Goal: Information Seeking & Learning: Find contact information

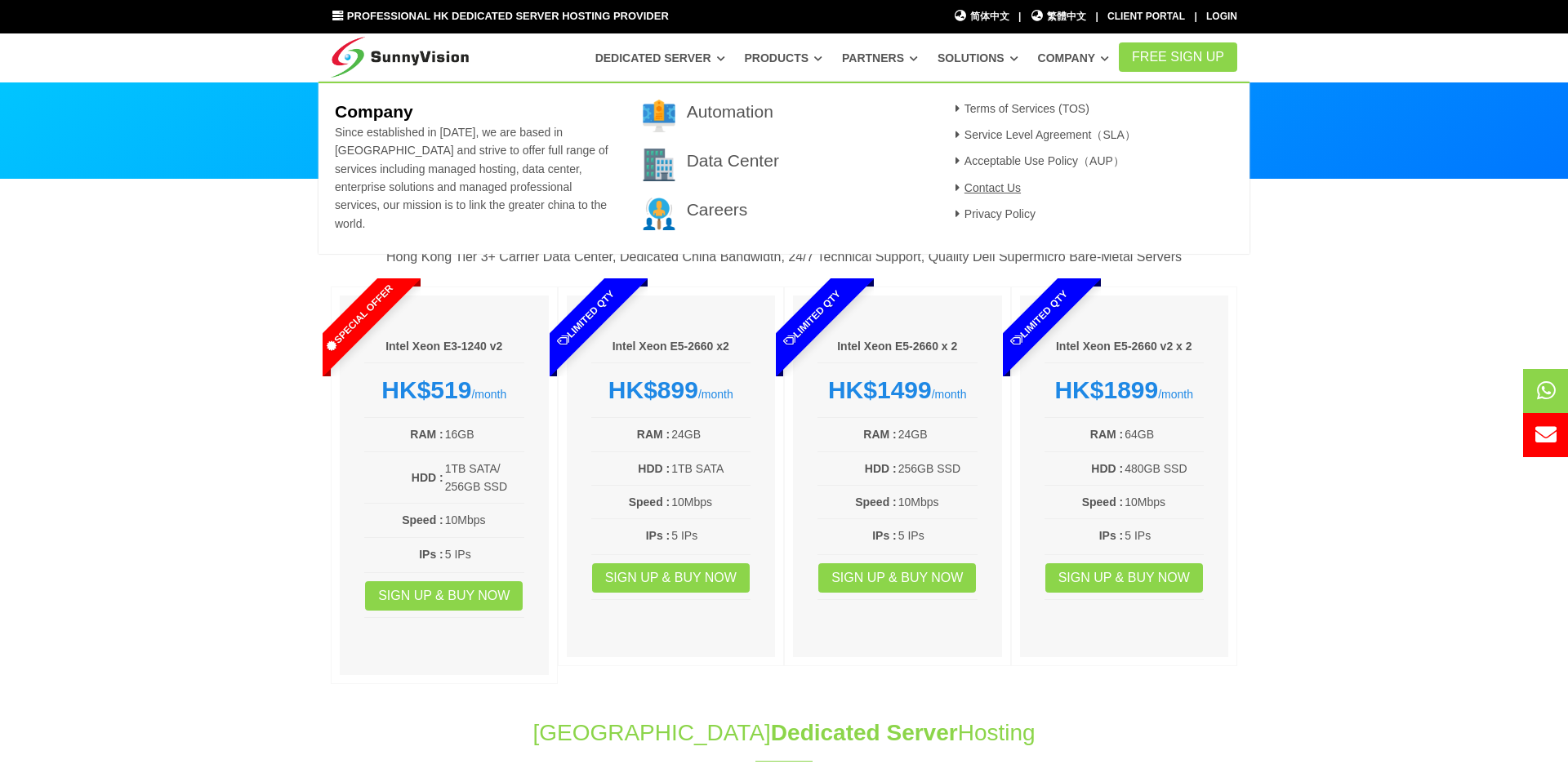
click at [968, 183] on link "Contact Us" at bounding box center [985, 187] width 71 height 13
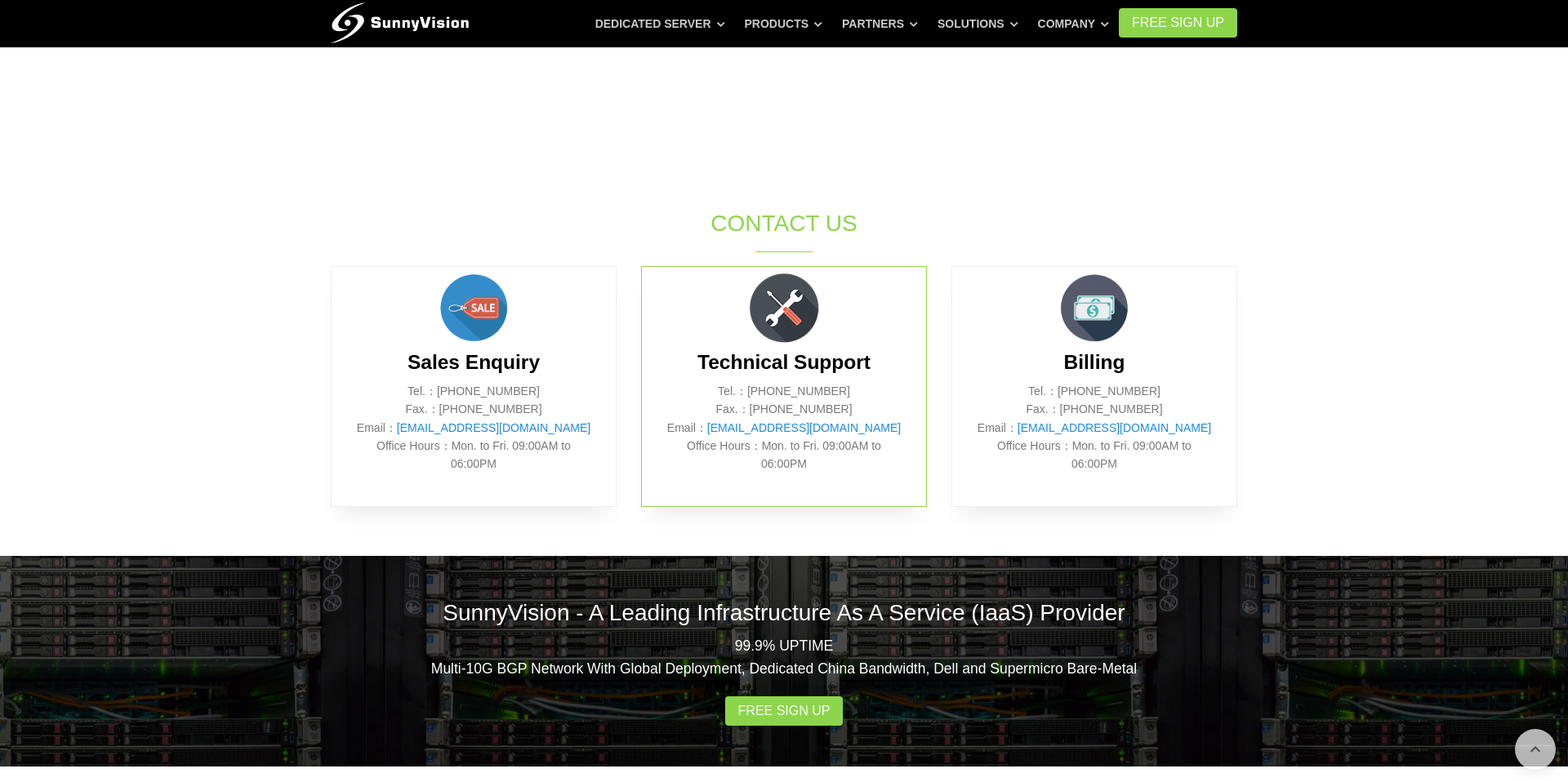
scroll to position [583, 0]
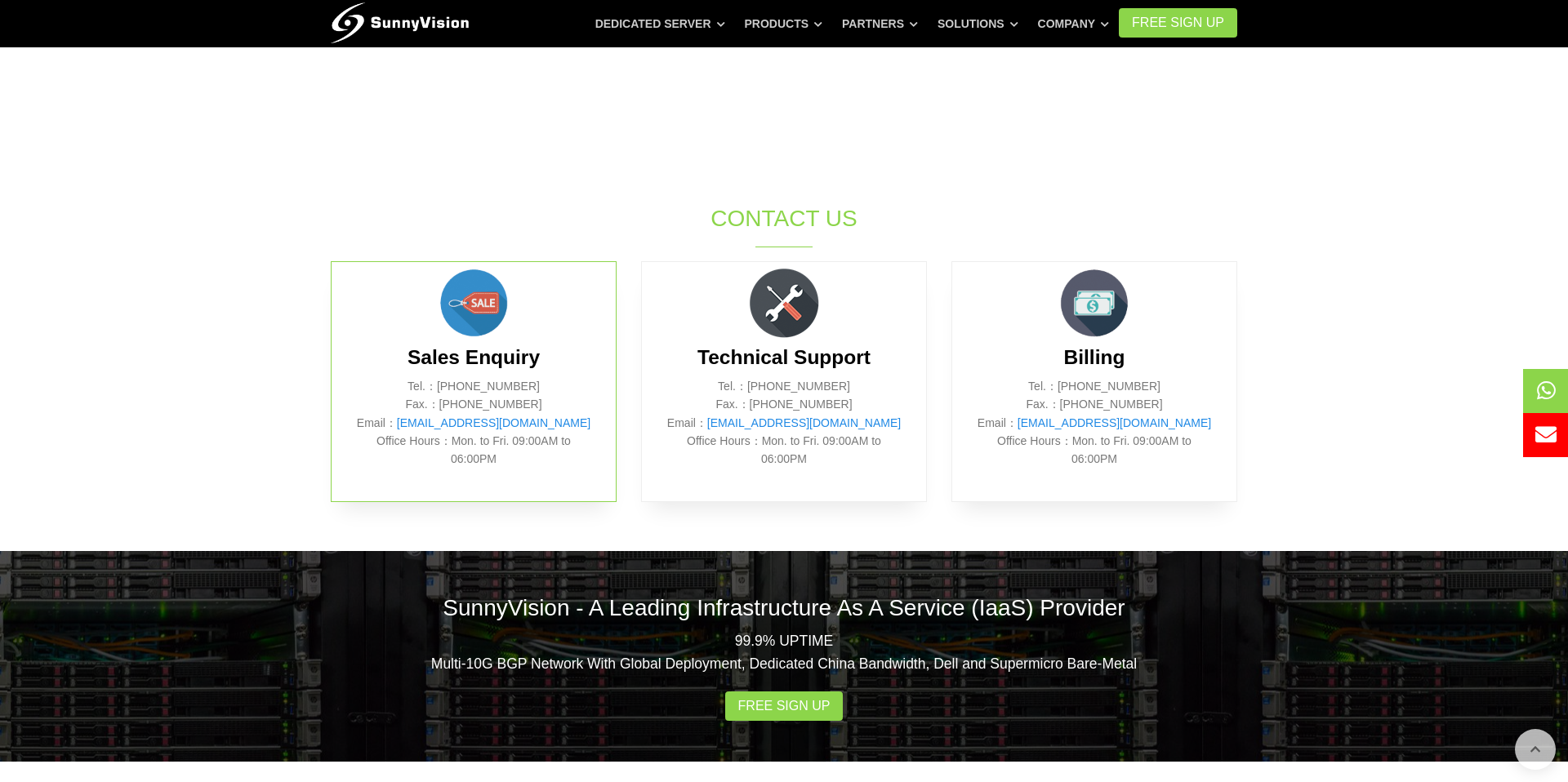
drag, startPoint x: 447, startPoint y: 383, endPoint x: 538, endPoint y: 383, distance: 91.0
click at [538, 383] on p "Tel.：[PHONE_NUMBER] Fax.：[PHONE_NUMBER] Email： [EMAIL_ADDRESS][DOMAIN_NAME] Off…" at bounding box center [473, 423] width 235 height 91
copy p "852) 2802 0308"
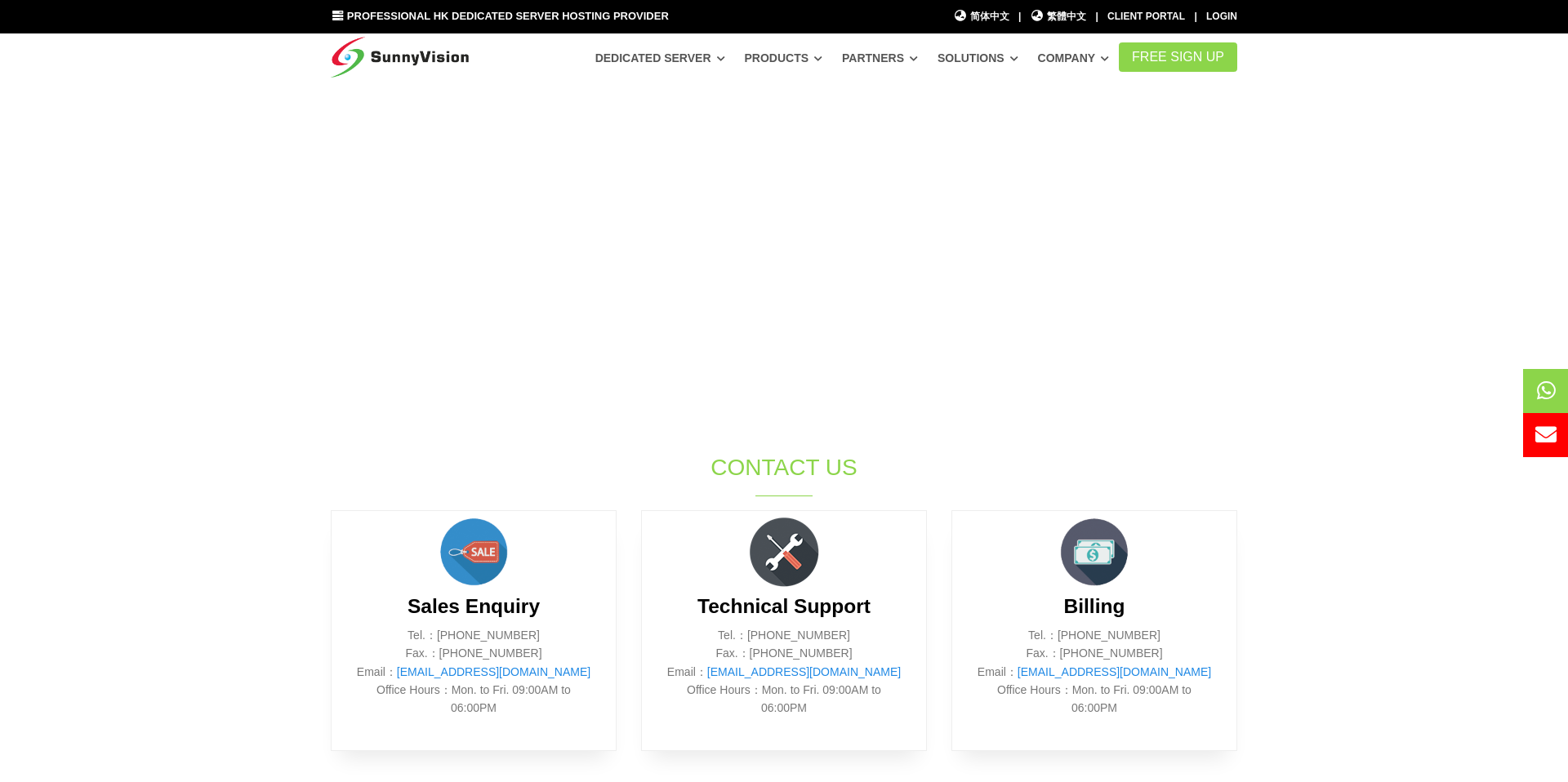
scroll to position [337, 0]
